Goal: Obtain resource: Download file/media

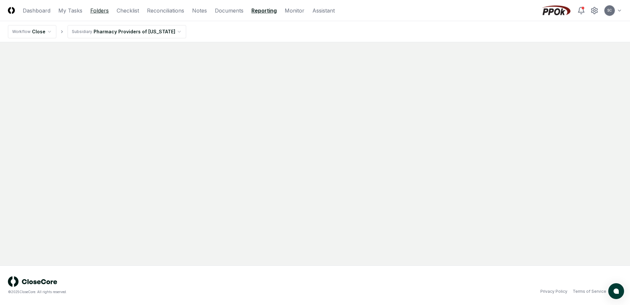
click at [102, 10] on link "Folders" at bounding box center [99, 11] width 18 height 8
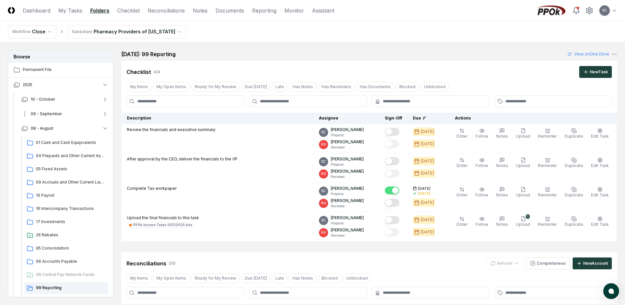
scroll to position [58, 0]
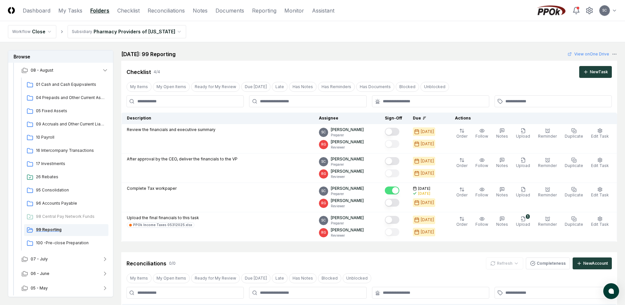
click at [47, 230] on span "99 Reporting" at bounding box center [71, 229] width 70 height 6
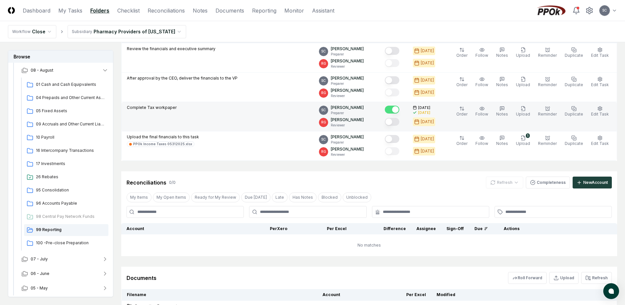
scroll to position [159, 0]
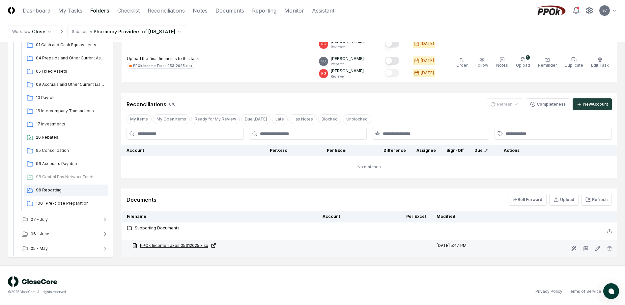
click at [160, 245] on link "PPOk Income Taxes 05312025.xlsx" at bounding box center [222, 245] width 180 height 6
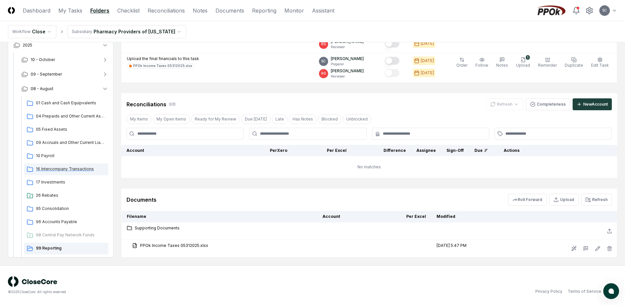
scroll to position [58, 0]
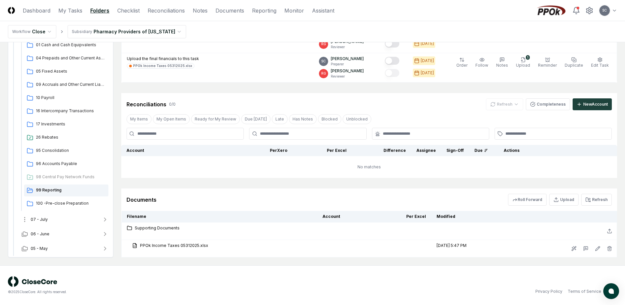
click at [48, 221] on button "07 - July" at bounding box center [65, 219] width 98 height 15
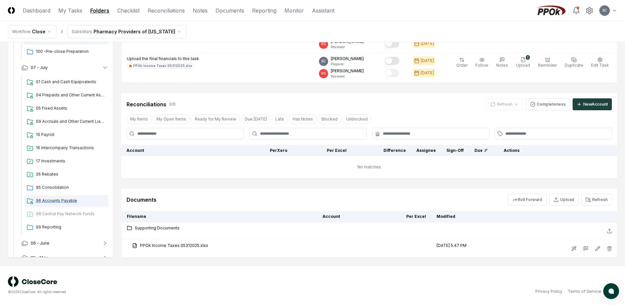
scroll to position [219, 0]
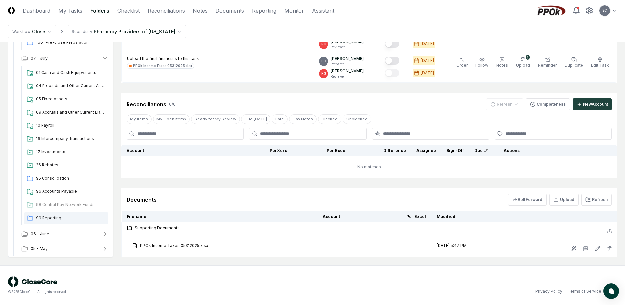
click at [51, 219] on span "99 Reporting" at bounding box center [71, 218] width 70 height 6
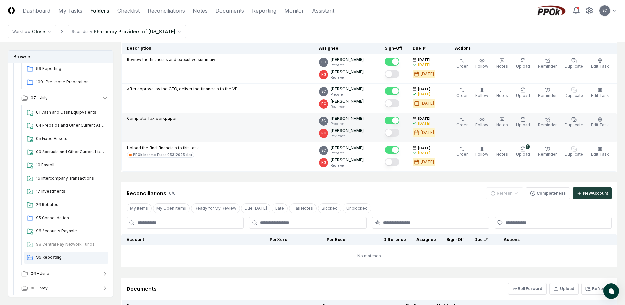
scroll to position [159, 0]
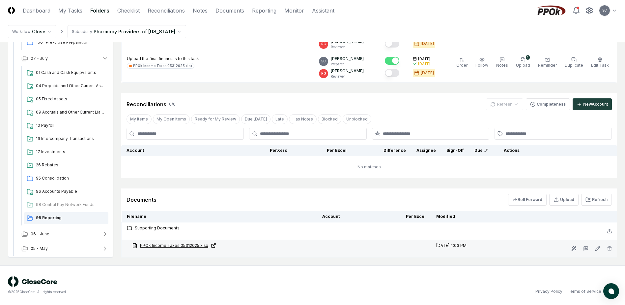
click at [166, 244] on link "PPOk Income Taxes 05312025.xlsx" at bounding box center [222, 245] width 180 height 6
click at [168, 247] on link "PPOk Income Taxes 05312025.xlsx" at bounding box center [222, 245] width 180 height 6
